Goal: Task Accomplishment & Management: Use online tool/utility

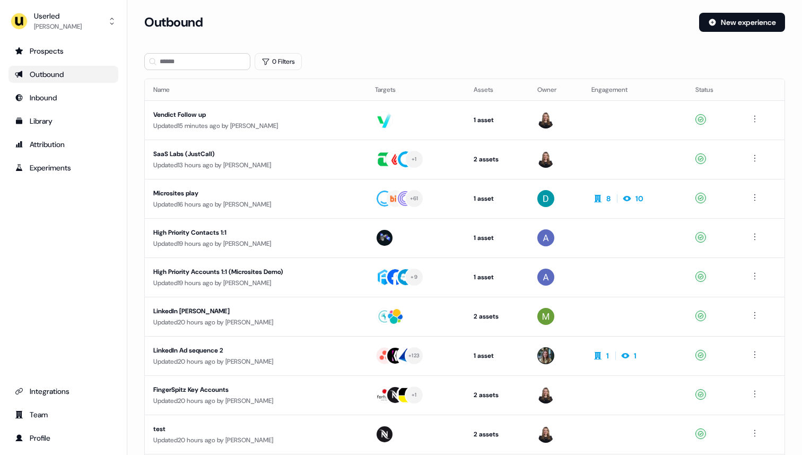
click at [85, 34] on div "Userled [PERSON_NAME] Prospects Outbound Inbound Library Attribution Experiment…" at bounding box center [63, 227] width 127 height 455
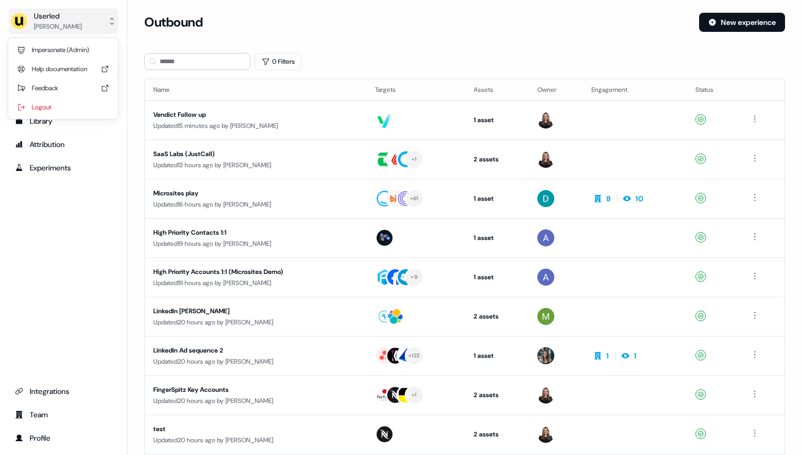
click at [75, 32] on button "Userled [PERSON_NAME]" at bounding box center [63, 20] width 110 height 25
click at [72, 45] on div "Impersonate (Admin)" at bounding box center [63, 49] width 101 height 19
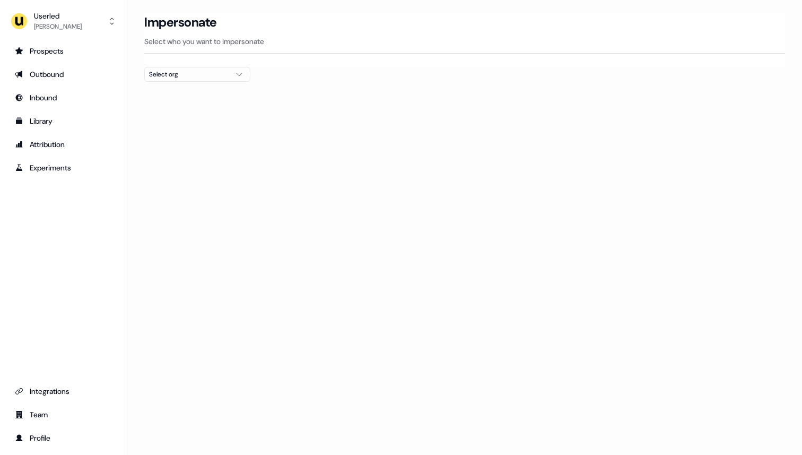
click at [164, 73] on div "Select org" at bounding box center [189, 74] width 80 height 11
type input "***"
click at [166, 109] on div "Gupshup" at bounding box center [197, 112] width 105 height 17
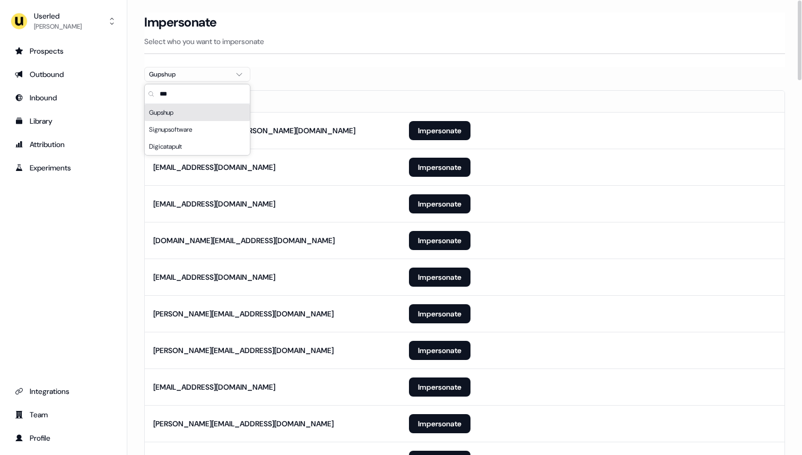
click at [330, 55] on div "Impersonate Select who you want to impersonate" at bounding box center [464, 40] width 641 height 54
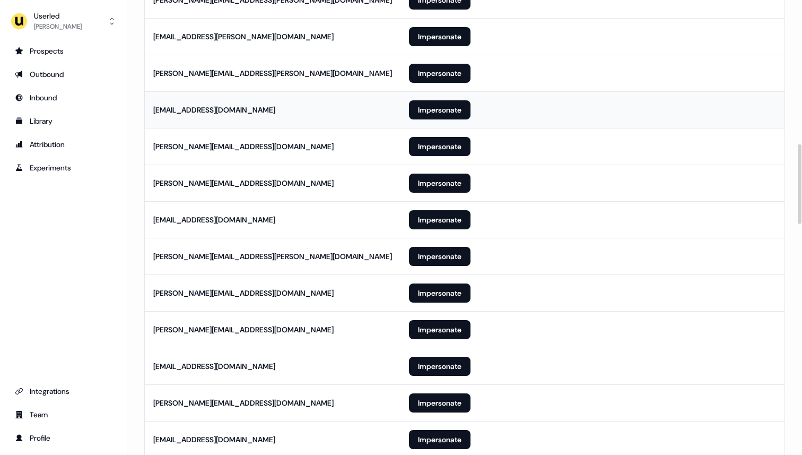
scroll to position [828, 0]
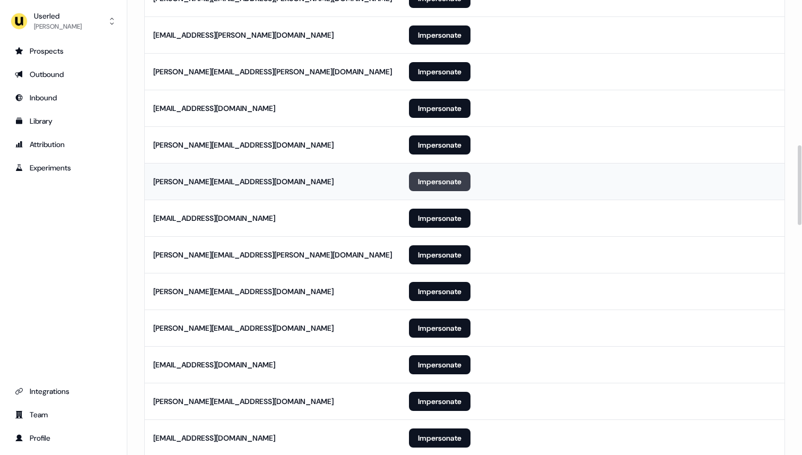
click at [448, 189] on button "Impersonate" at bounding box center [440, 181] width 62 height 19
